Goal: Task Accomplishment & Management: Manage account settings

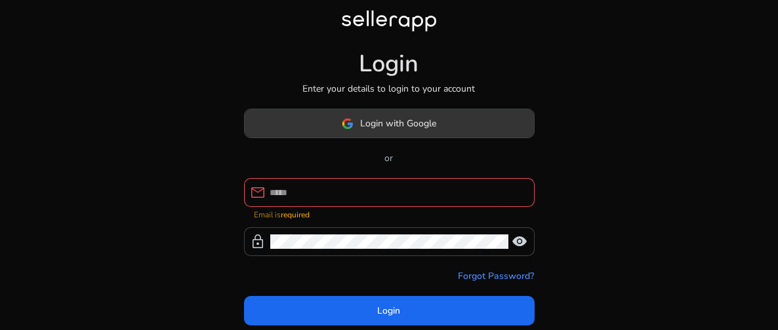
click at [411, 123] on span "Login with Google" at bounding box center [398, 124] width 76 height 14
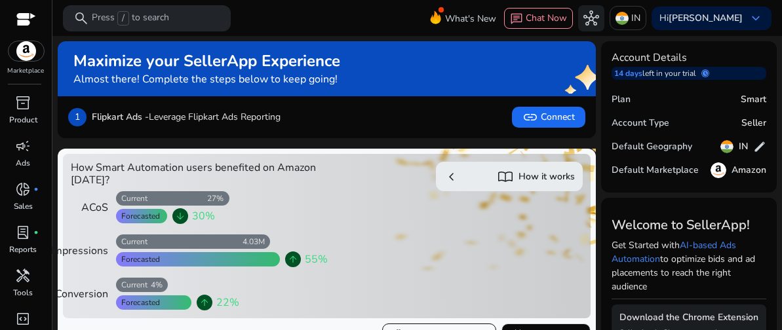
click at [36, 24] on div "Marketplace" at bounding box center [26, 38] width 52 height 76
click at [29, 19] on div at bounding box center [26, 20] width 20 height 15
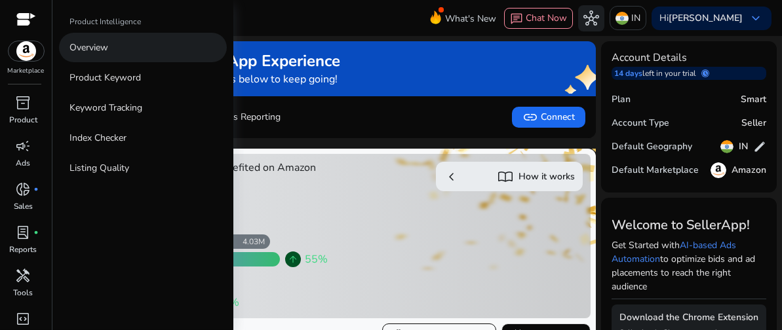
click at [98, 45] on p "Overview" at bounding box center [89, 48] width 39 height 14
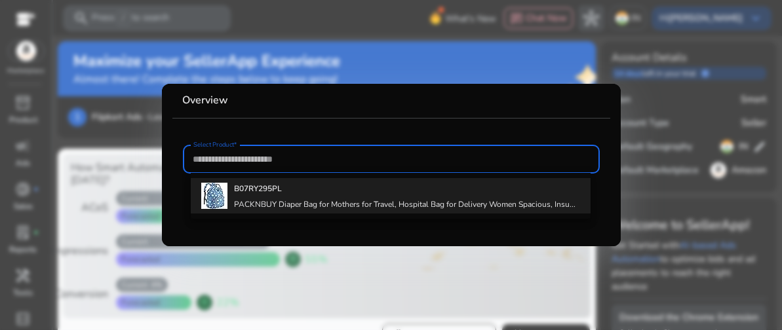
click at [271, 193] on b "B07RY295PL" at bounding box center [258, 189] width 48 height 10
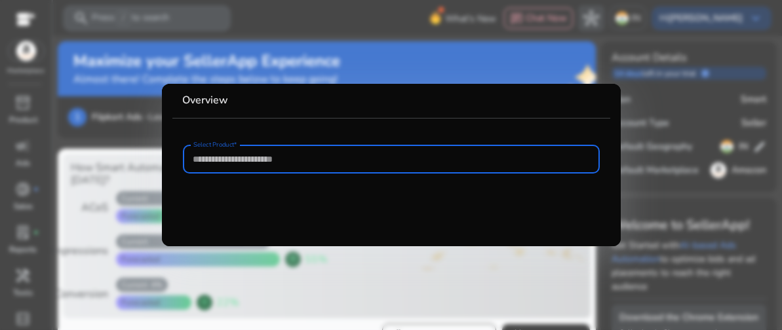
type input "**********"
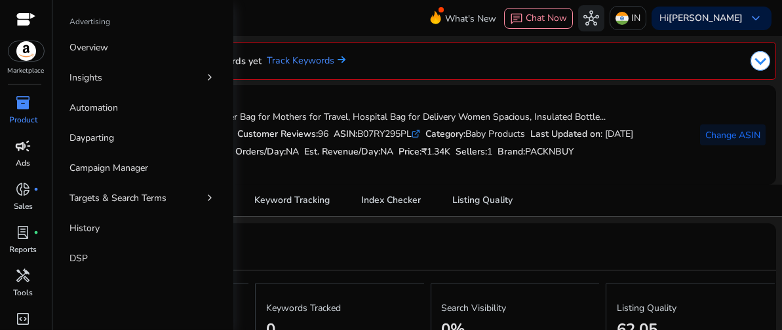
click at [31, 154] on span "campaign" at bounding box center [24, 146] width 16 height 16
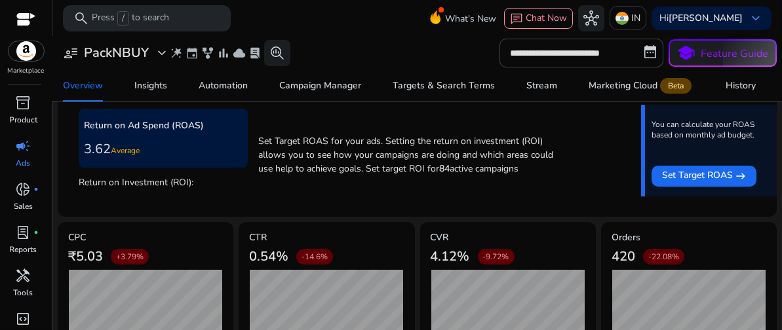
scroll to position [586, 0]
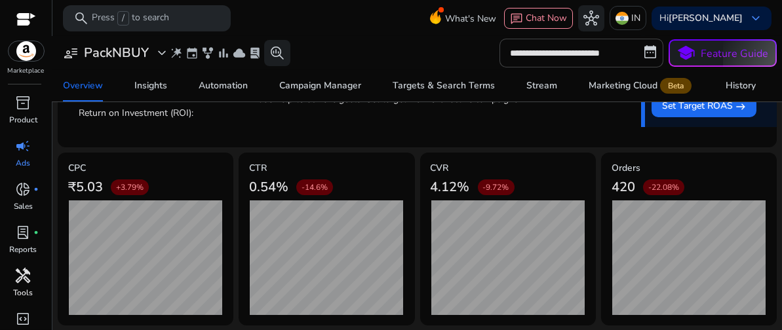
click at [22, 290] on p "Tools" at bounding box center [24, 293] width 20 height 12
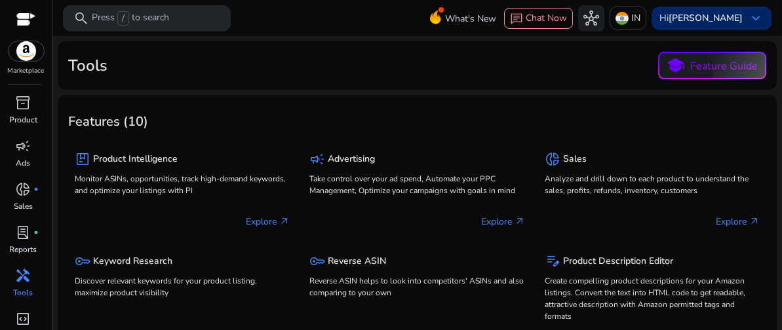
click at [748, 21] on span "keyboard_arrow_down" at bounding box center [756, 18] width 16 height 16
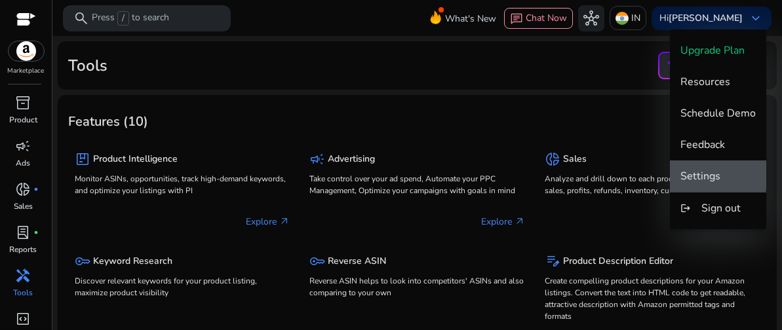
click at [716, 170] on span "Settings" at bounding box center [701, 176] width 40 height 14
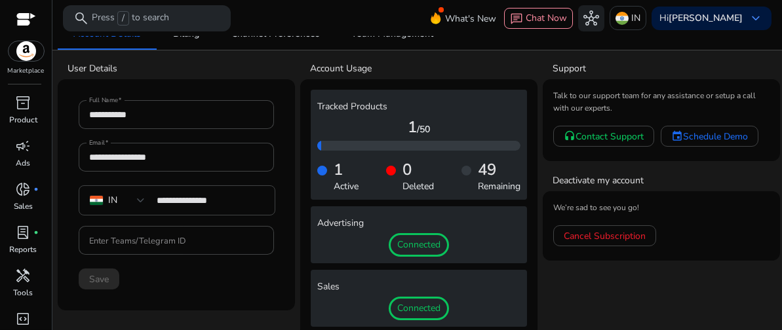
scroll to position [24, 0]
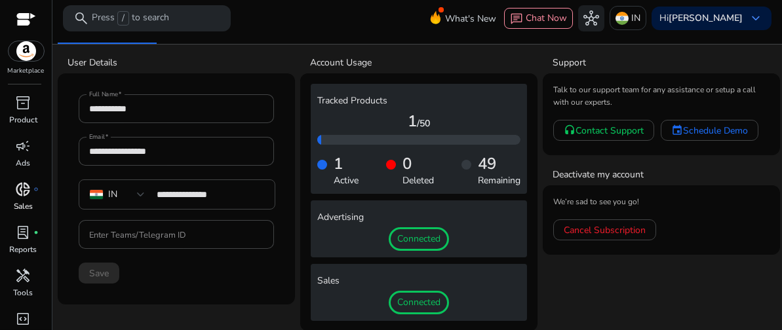
click at [30, 189] on span "donut_small" at bounding box center [24, 190] width 16 height 16
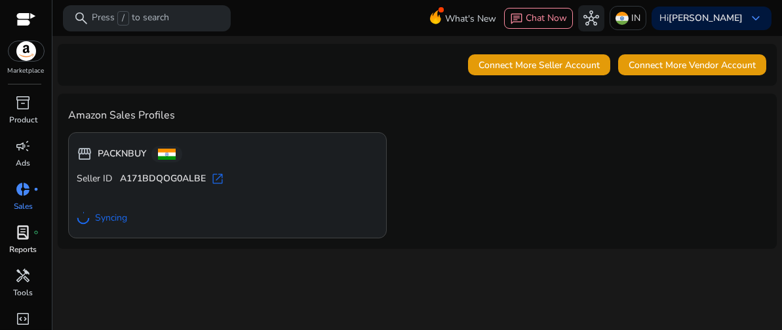
click at [29, 230] on span "lab_profile" at bounding box center [24, 233] width 16 height 16
click at [39, 239] on div "lab_profile fiber_manual_record" at bounding box center [23, 232] width 37 height 21
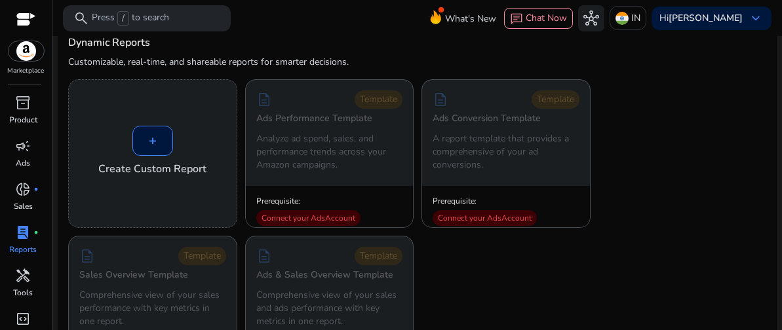
scroll to position [47, 0]
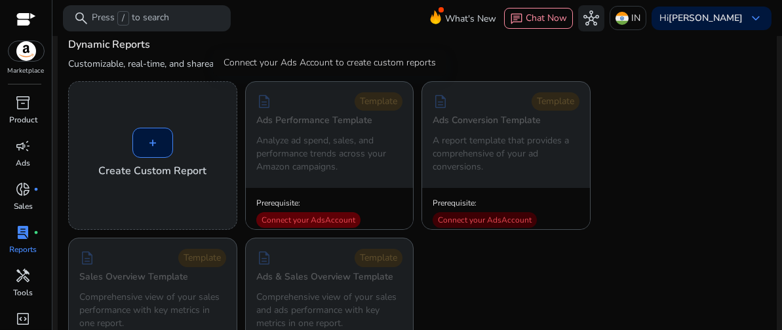
click at [323, 215] on div "Connect your Ads Account" at bounding box center [308, 220] width 104 height 16
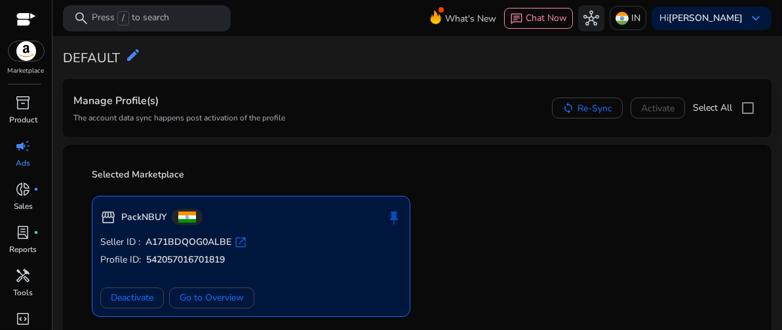
scroll to position [45, 0]
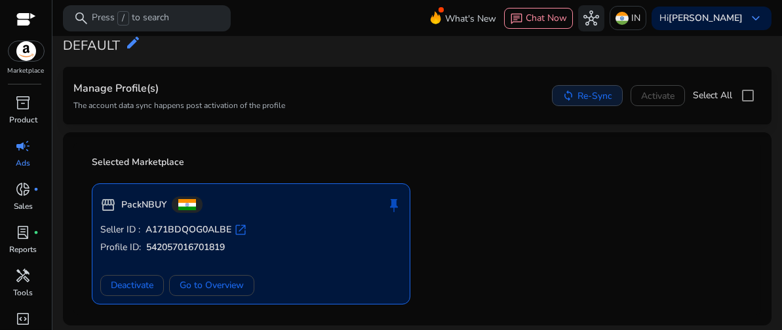
click at [580, 94] on span "Re-Sync" at bounding box center [595, 96] width 35 height 14
click at [589, 100] on span "Re-Sync" at bounding box center [595, 96] width 35 height 14
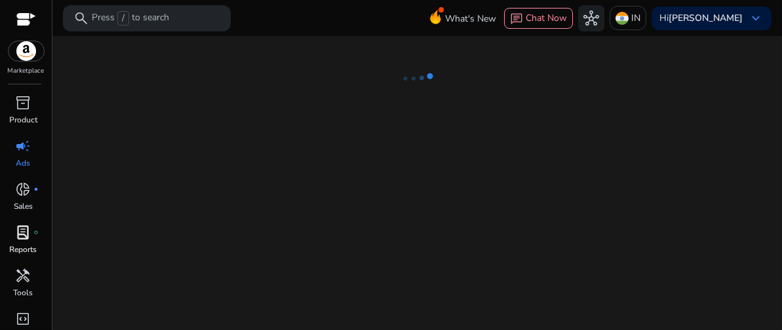
click at [22, 239] on span "lab_profile" at bounding box center [24, 233] width 16 height 16
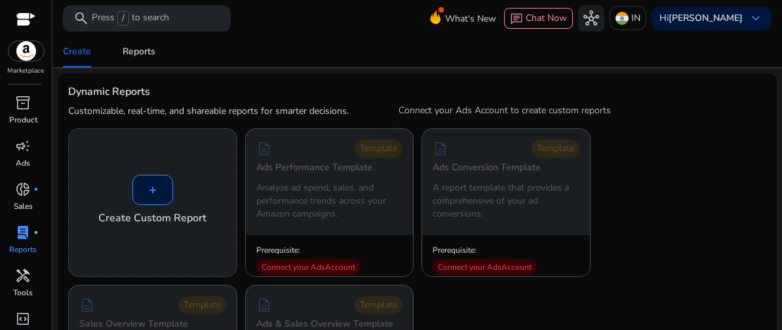
click at [468, 205] on p "A report template that provides a comprehensive of your ad conversions." at bounding box center [506, 201] width 147 height 39
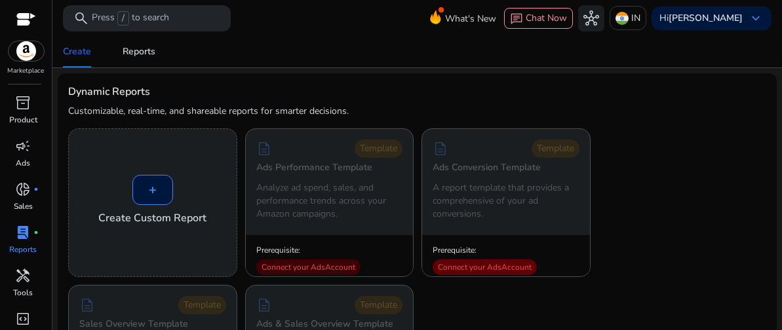
click at [494, 264] on div "Connect your Ads Account" at bounding box center [485, 268] width 104 height 16
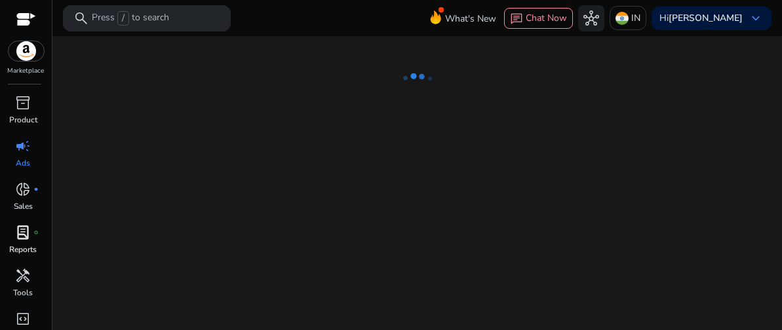
click at [30, 245] on p "Reports" at bounding box center [24, 250] width 28 height 12
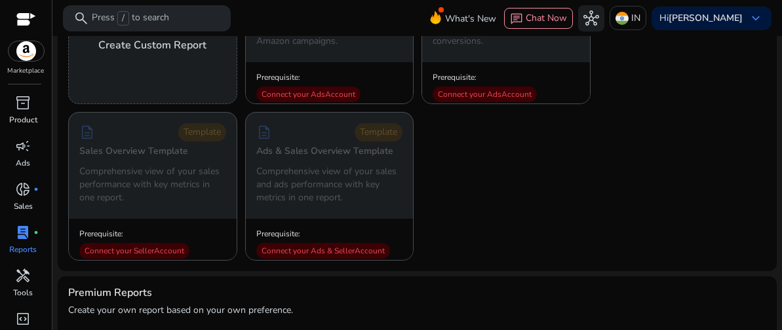
scroll to position [195, 0]
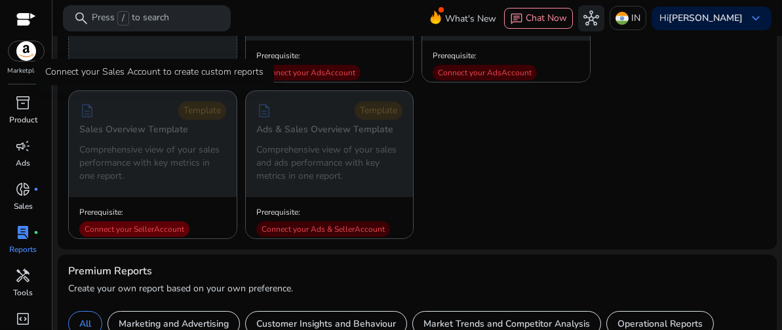
click at [159, 233] on div "Connect your Seller Account" at bounding box center [134, 230] width 110 height 16
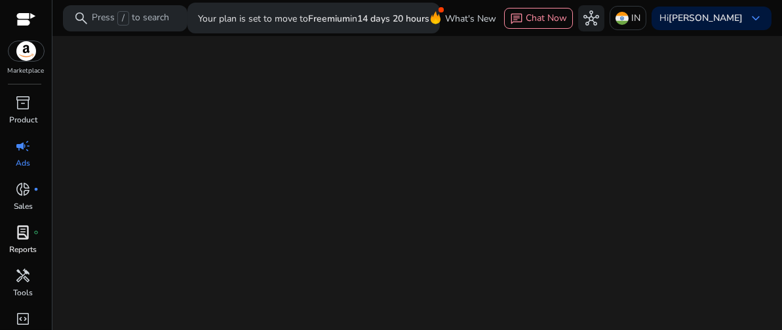
click at [31, 237] on div "lab_profile fiber_manual_record" at bounding box center [23, 232] width 37 height 21
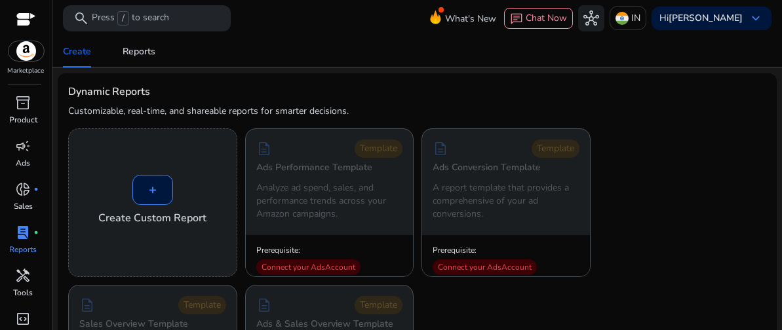
scroll to position [289, 0]
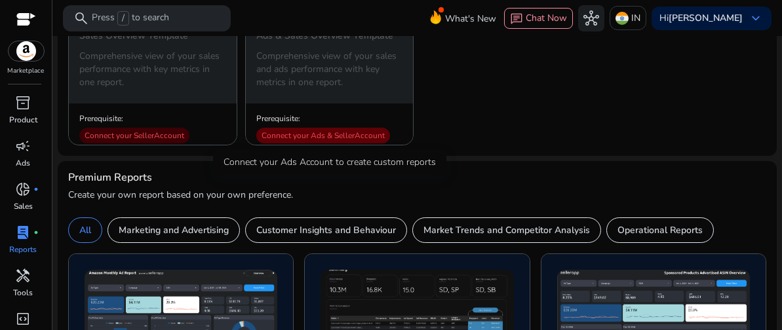
click at [365, 132] on div "Connect your Ads & Seller Account" at bounding box center [323, 136] width 134 height 16
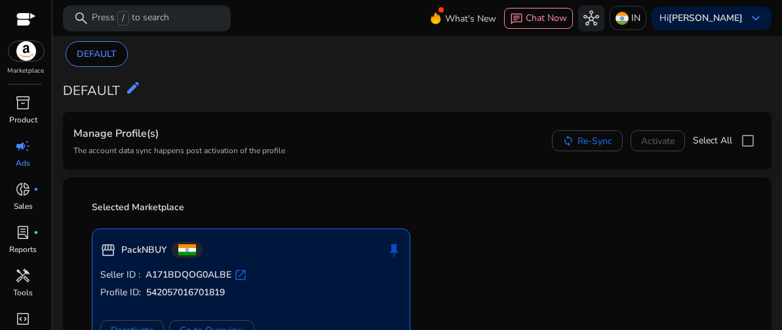
scroll to position [45, 0]
click at [38, 198] on link "donut_small fiber_manual_record Sales" at bounding box center [23, 200] width 47 height 43
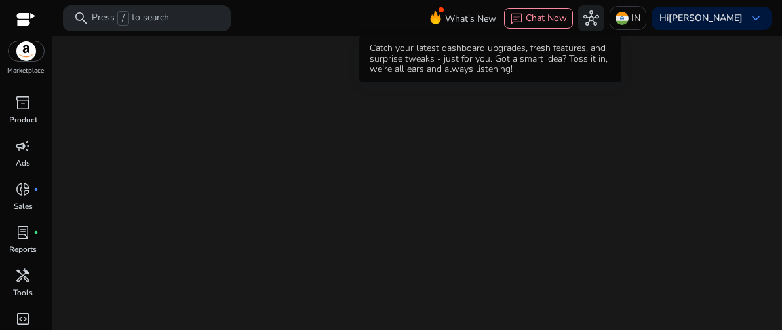
click at [476, 19] on span "What's New" at bounding box center [470, 18] width 51 height 23
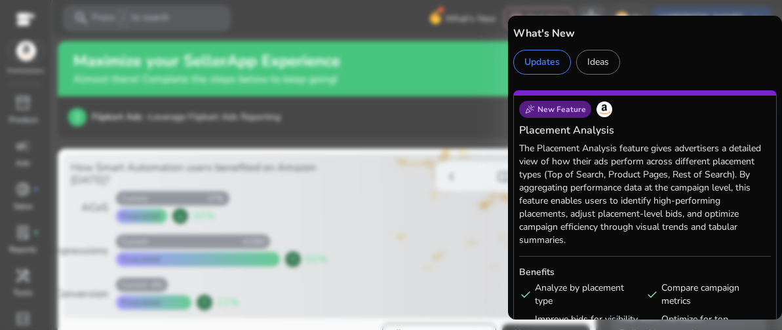
click at [589, 58] on div "Ideas" at bounding box center [598, 62] width 44 height 25
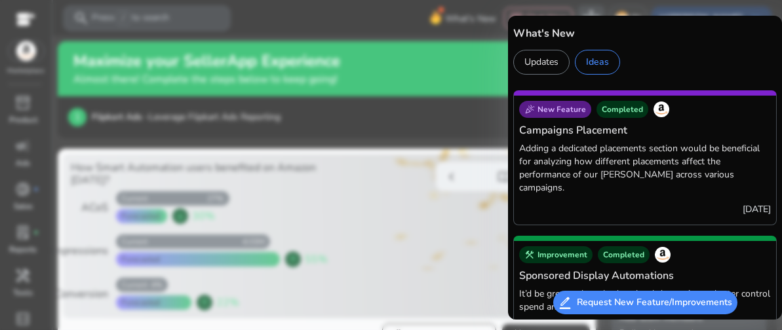
click at [420, 110] on div at bounding box center [391, 165] width 782 height 330
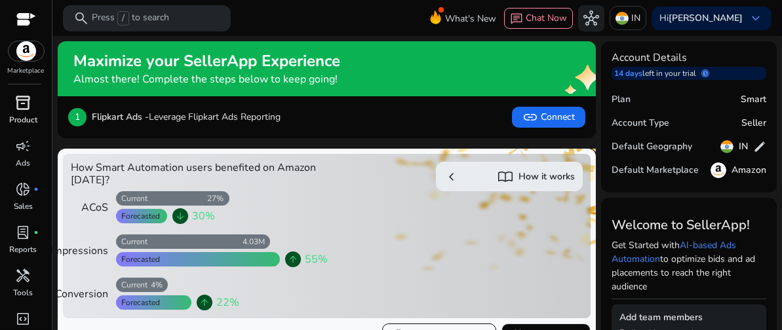
click at [28, 106] on span "inventory_2" at bounding box center [24, 103] width 16 height 16
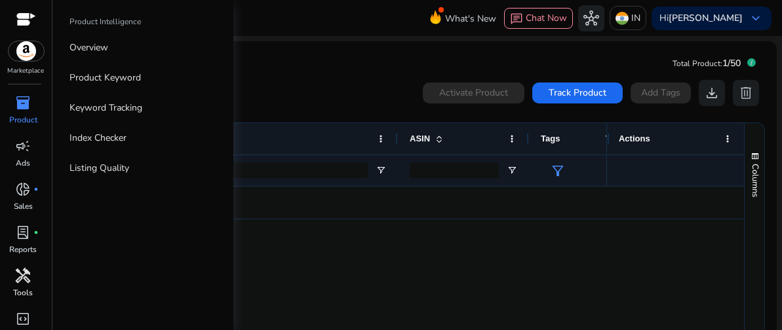
click at [28, 271] on span "handyman" at bounding box center [24, 276] width 16 height 16
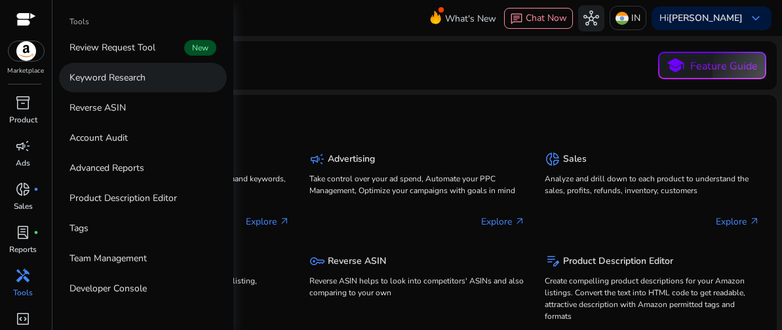
click at [127, 85] on link "Keyword Research" at bounding box center [143, 78] width 168 height 30
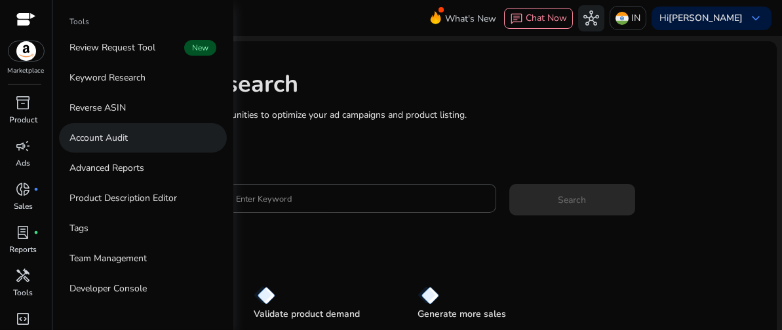
click at [125, 136] on p "Account Audit" at bounding box center [99, 138] width 58 height 14
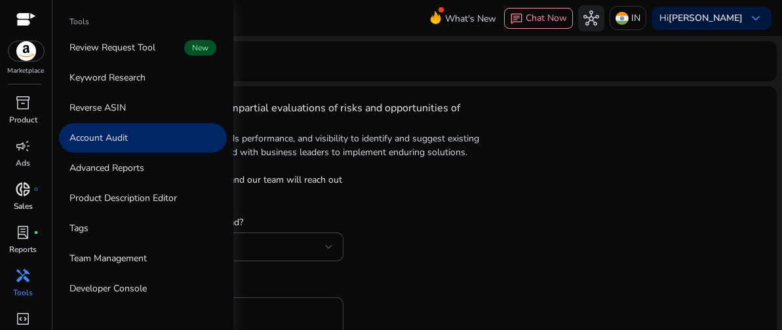
click at [43, 190] on link "donut_small fiber_manual_record Sales" at bounding box center [23, 200] width 47 height 43
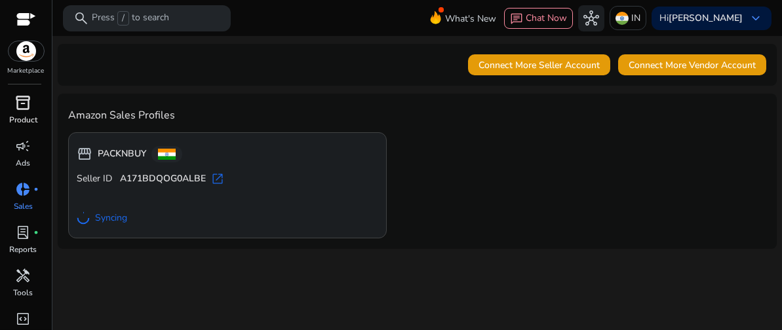
click at [25, 116] on p "Product" at bounding box center [23, 120] width 28 height 12
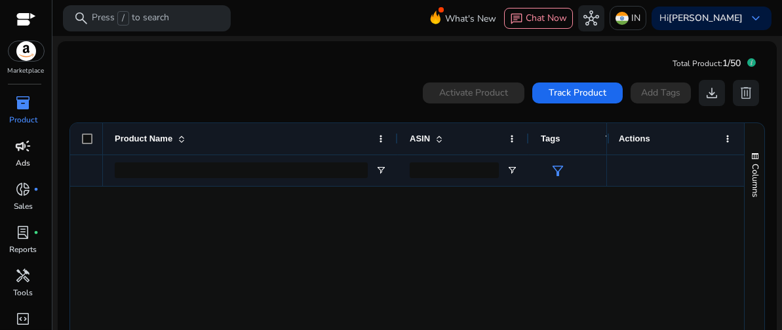
click at [35, 154] on div "campaign" at bounding box center [23, 146] width 37 height 21
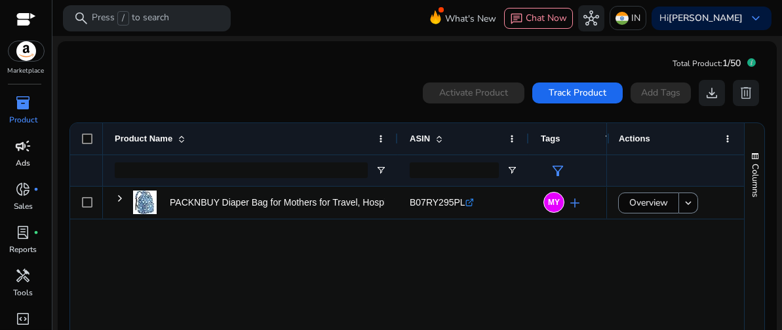
click at [12, 154] on div "campaign" at bounding box center [23, 146] width 37 height 21
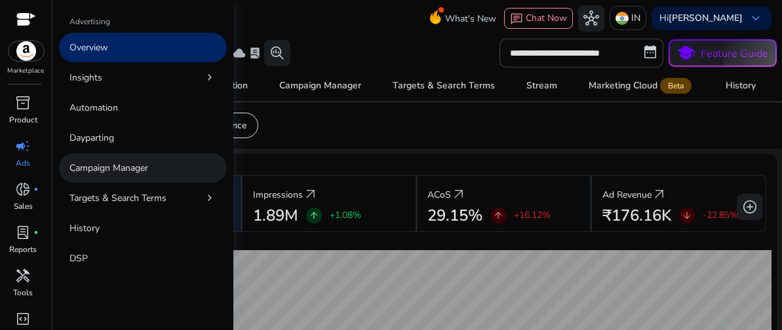
click at [139, 170] on p "Campaign Manager" at bounding box center [109, 168] width 79 height 14
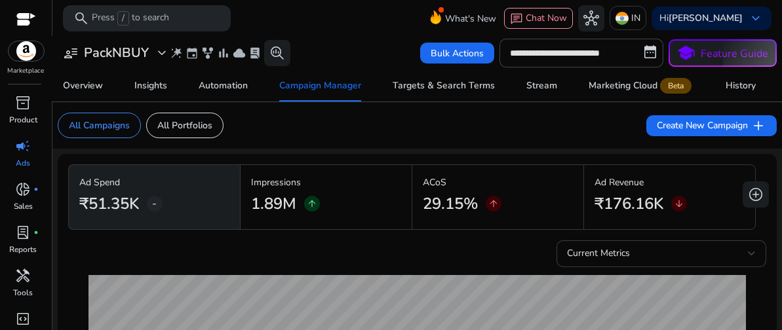
click at [693, 253] on div "Current Metrics" at bounding box center [657, 254] width 181 height 14
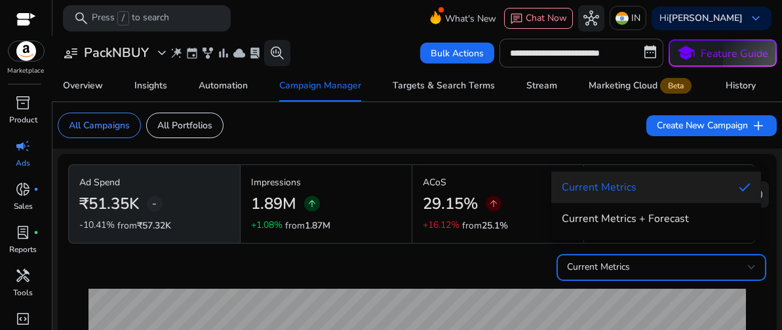
drag, startPoint x: 781, startPoint y: 50, endPoint x: 781, endPoint y: 105, distance: 54.4
click at [777, 105] on div at bounding box center [391, 165] width 782 height 330
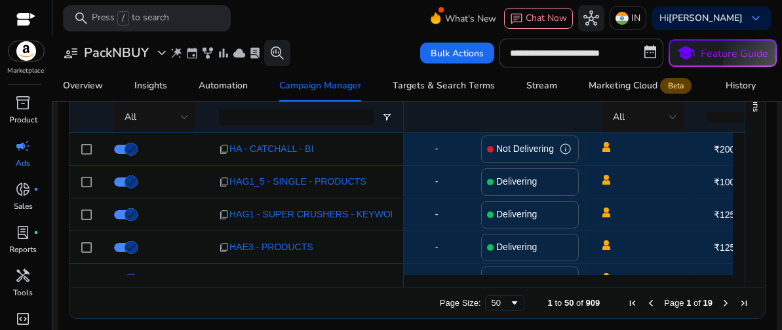
scroll to position [740, 0]
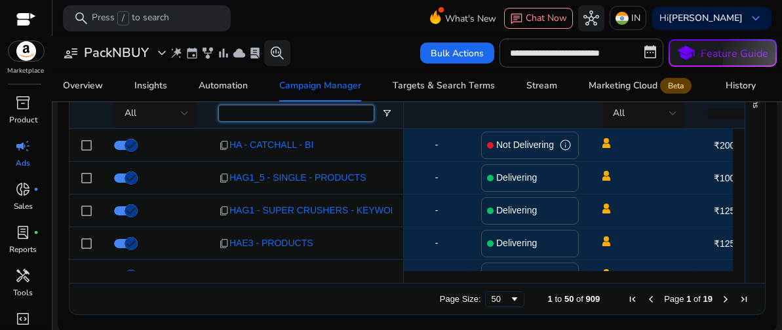
click at [330, 117] on input "Campaigns Filter Input" at bounding box center [296, 114] width 155 height 16
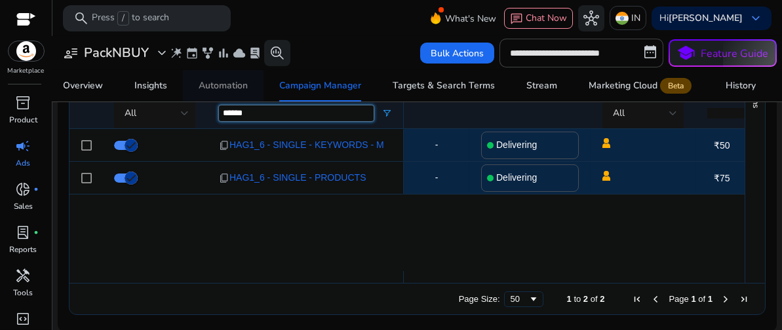
type input "******"
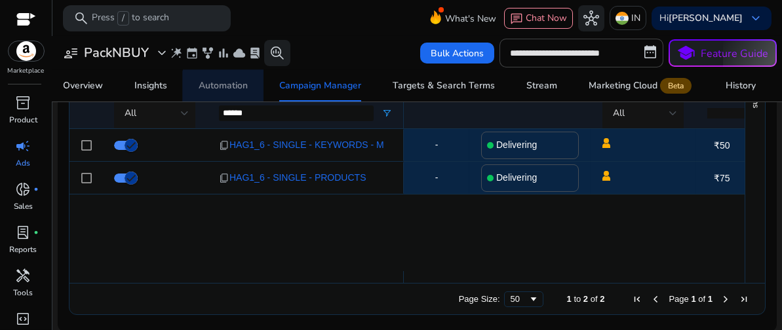
click at [224, 87] on div "Automation" at bounding box center [223, 85] width 49 height 9
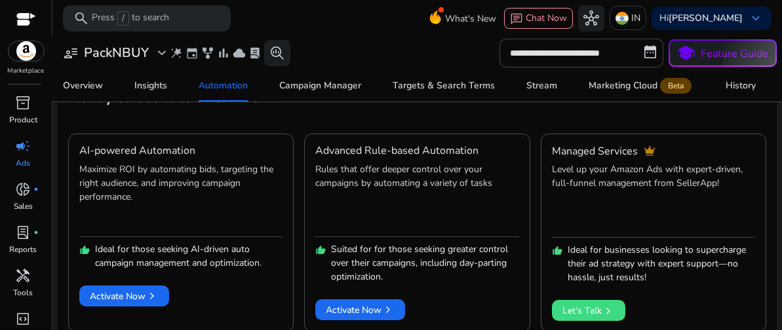
scroll to position [99, 0]
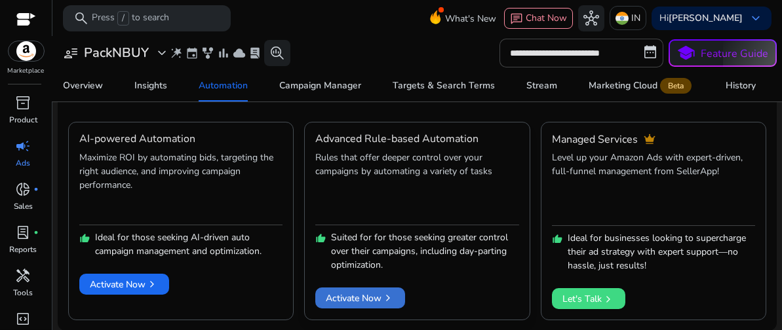
click at [367, 294] on span "Activate Now chevron_right" at bounding box center [360, 299] width 69 height 14
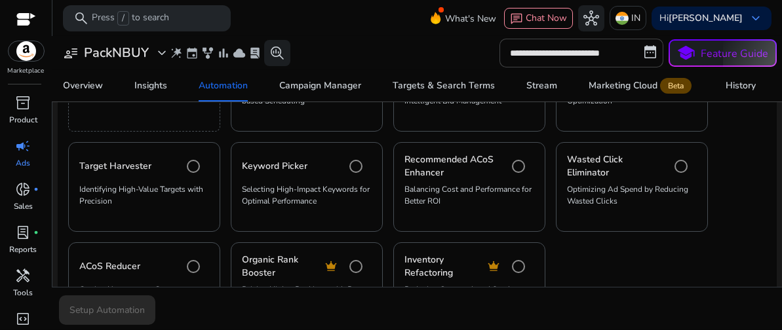
scroll to position [375, 0]
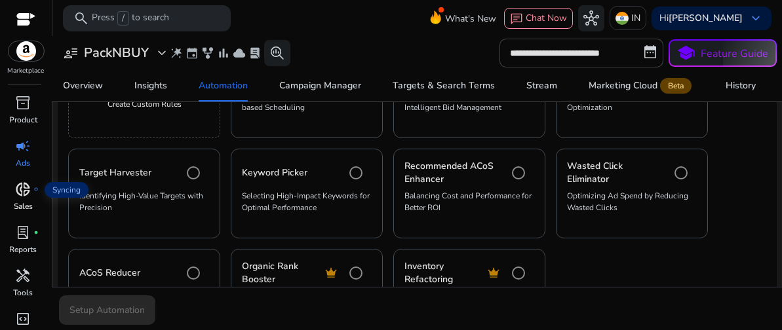
click at [23, 187] on span "donut_small" at bounding box center [24, 190] width 16 height 16
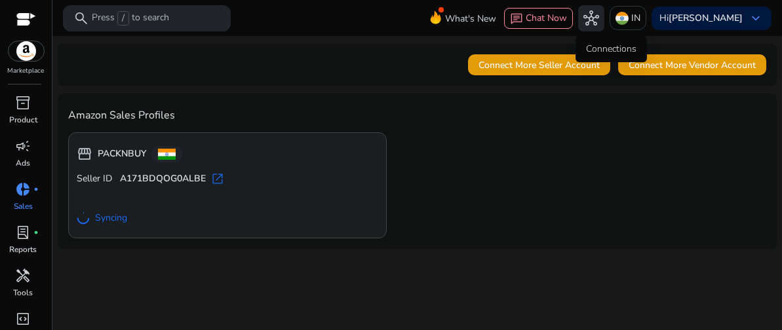
click at [599, 19] on span "hub" at bounding box center [592, 18] width 16 height 16
click at [629, 24] on img at bounding box center [622, 18] width 13 height 13
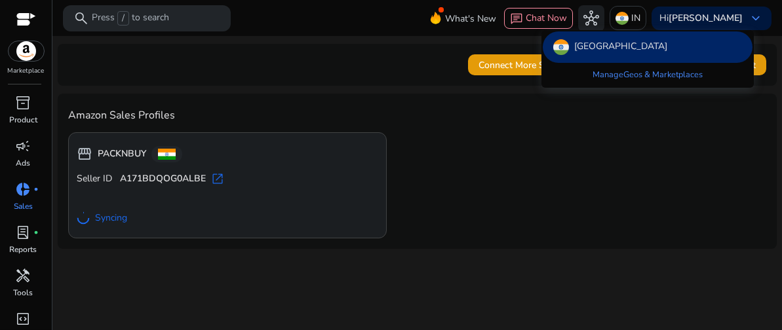
click at [487, 22] on div at bounding box center [391, 165] width 782 height 330
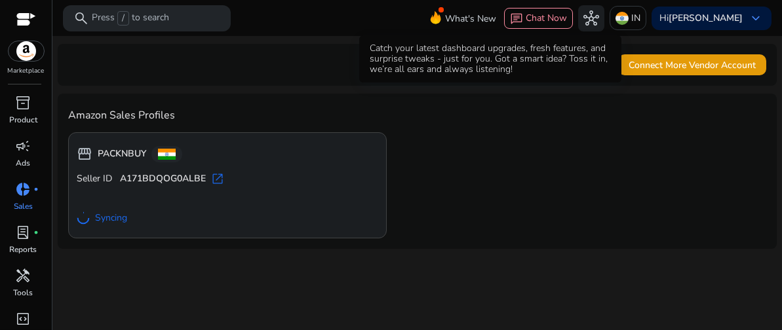
click at [468, 12] on span "What's New" at bounding box center [470, 18] width 51 height 23
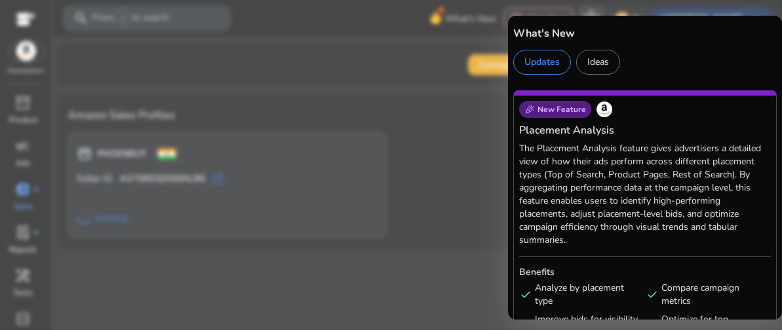
click at [93, 50] on div at bounding box center [391, 165] width 782 height 330
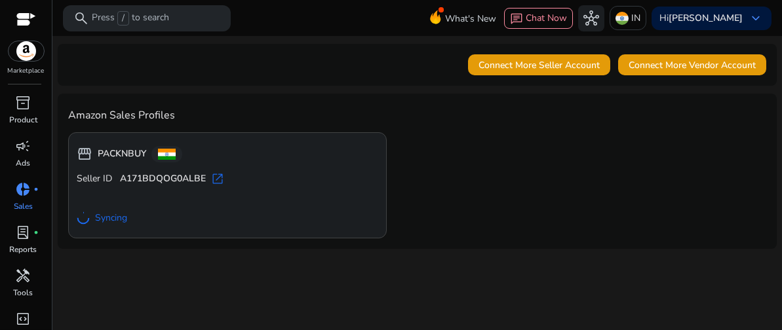
click at [31, 25] on div at bounding box center [26, 20] width 20 height 15
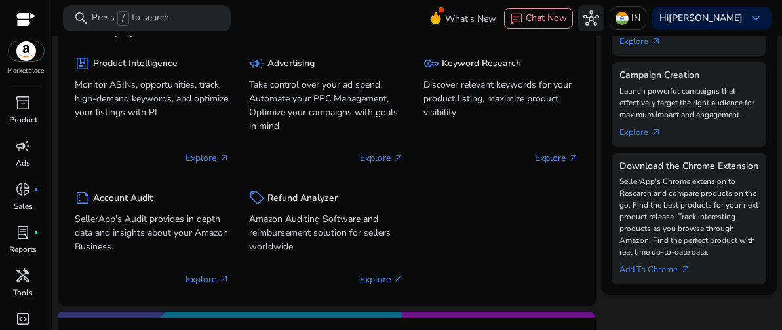
scroll to position [542, 0]
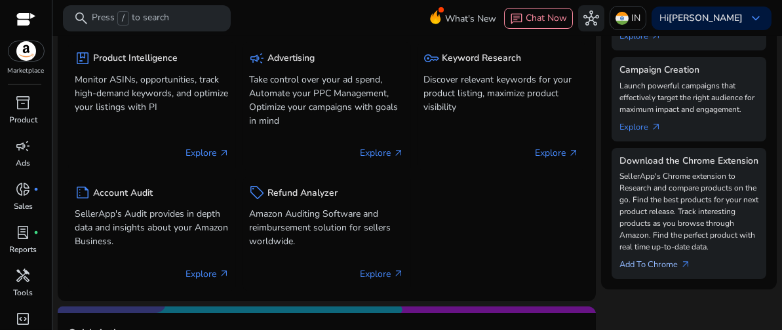
click at [655, 271] on link "Add To Chrome arrow_outward" at bounding box center [661, 262] width 82 height 18
click at [695, 138] on div "Campaign Creation Launch powerful campaigns that effectively target the right a…" at bounding box center [689, 99] width 155 height 84
click at [650, 269] on link "Add To Chrome arrow_outward" at bounding box center [661, 262] width 82 height 18
click at [651, 271] on link "Add To Chrome arrow_outward" at bounding box center [661, 262] width 82 height 18
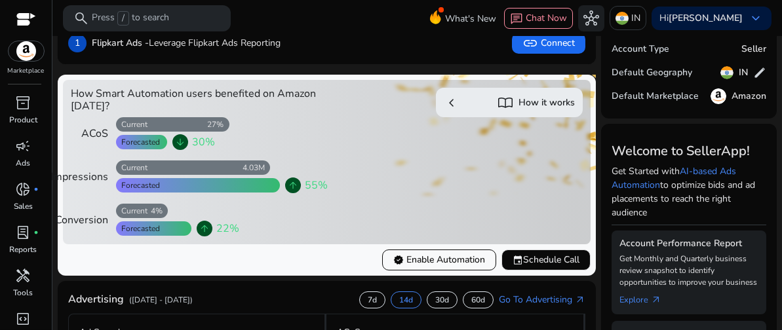
scroll to position [0, 0]
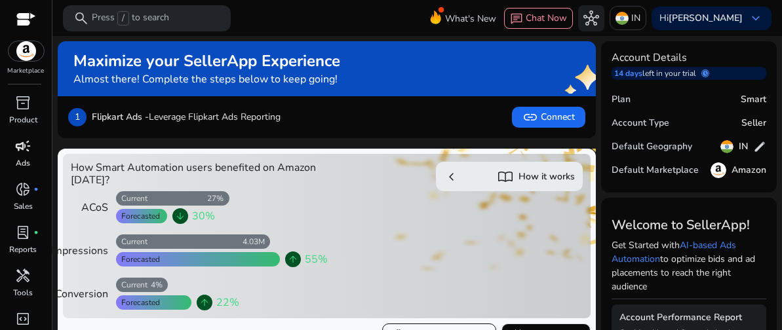
click at [31, 138] on span "campaign" at bounding box center [24, 146] width 16 height 16
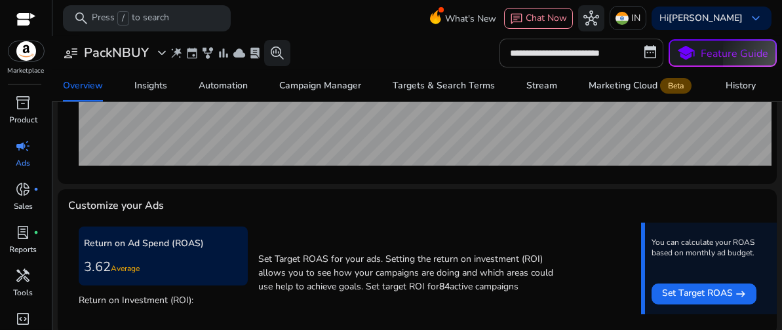
scroll to position [402, 0]
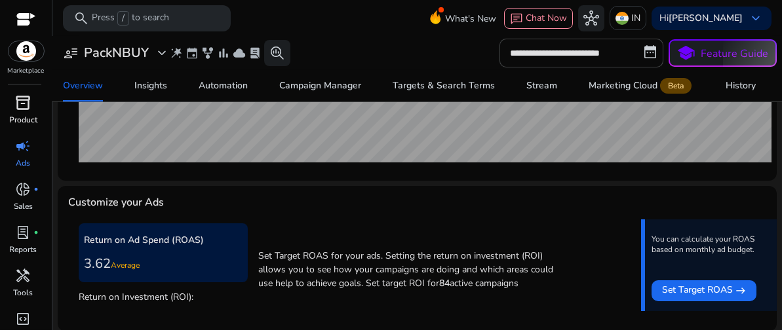
click at [31, 106] on span "inventory_2" at bounding box center [24, 103] width 16 height 16
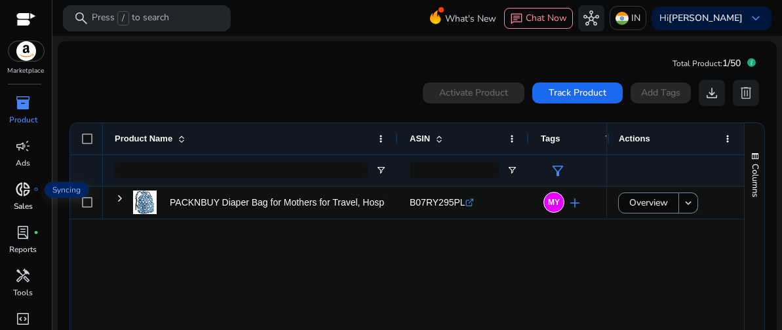
click at [32, 193] on div "donut_small fiber_manual_record" at bounding box center [23, 189] width 37 height 21
